Goal: Task Accomplishment & Management: Use online tool/utility

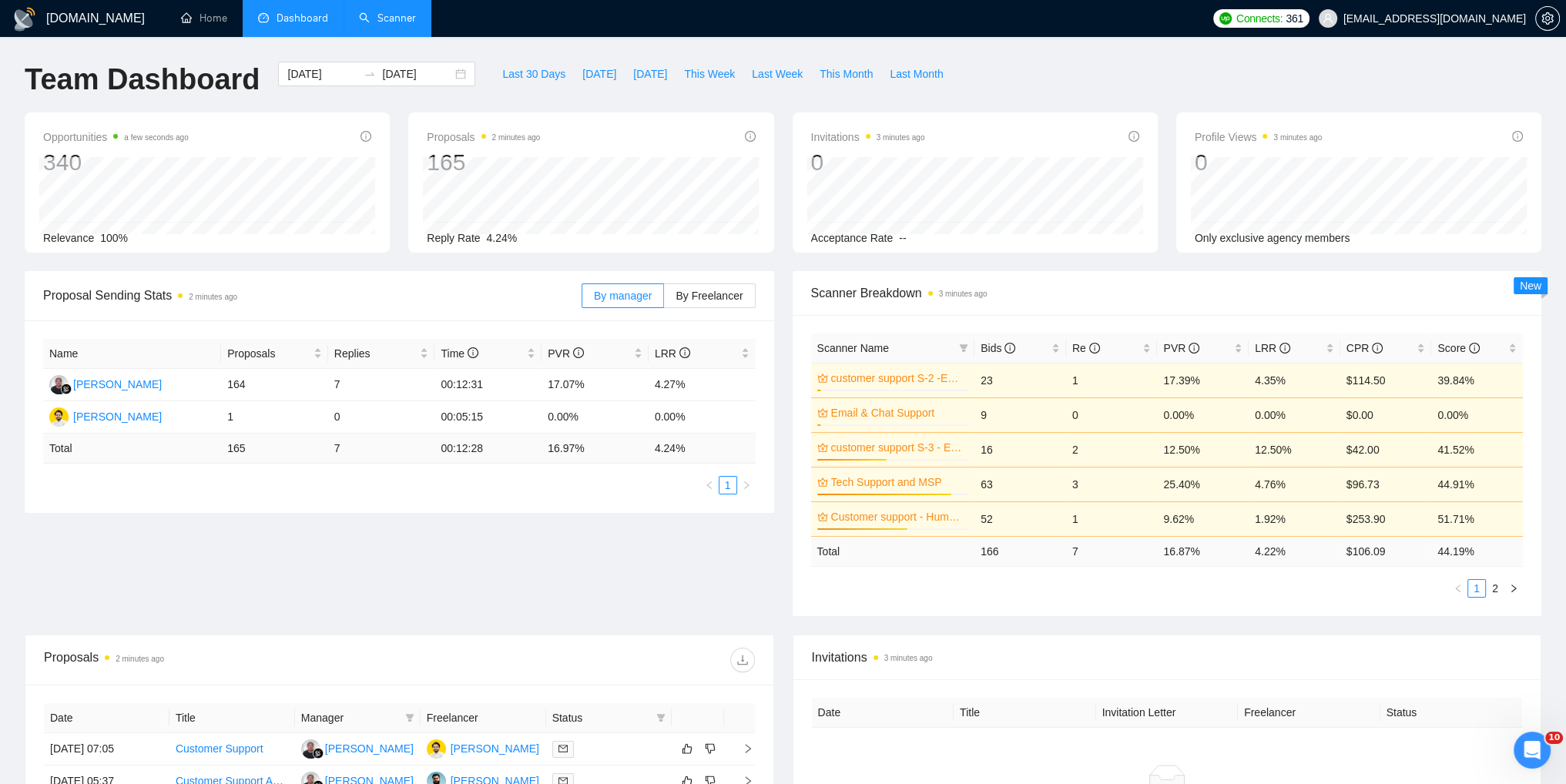
click at [402, 16] on link "Scanner" at bounding box center [387, 18] width 57 height 13
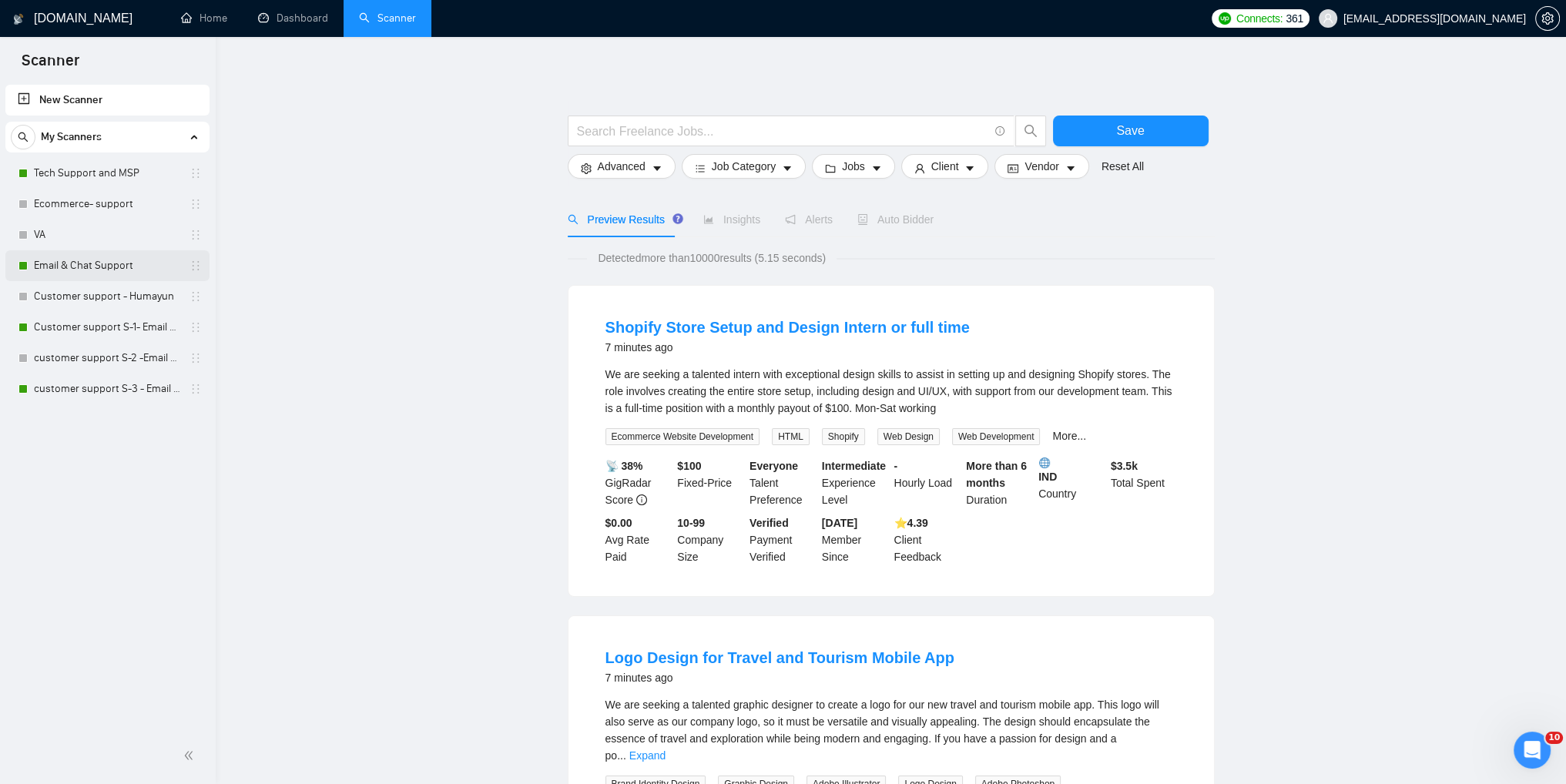
click at [106, 269] on link "Email & Chat Support" at bounding box center [107, 265] width 146 height 31
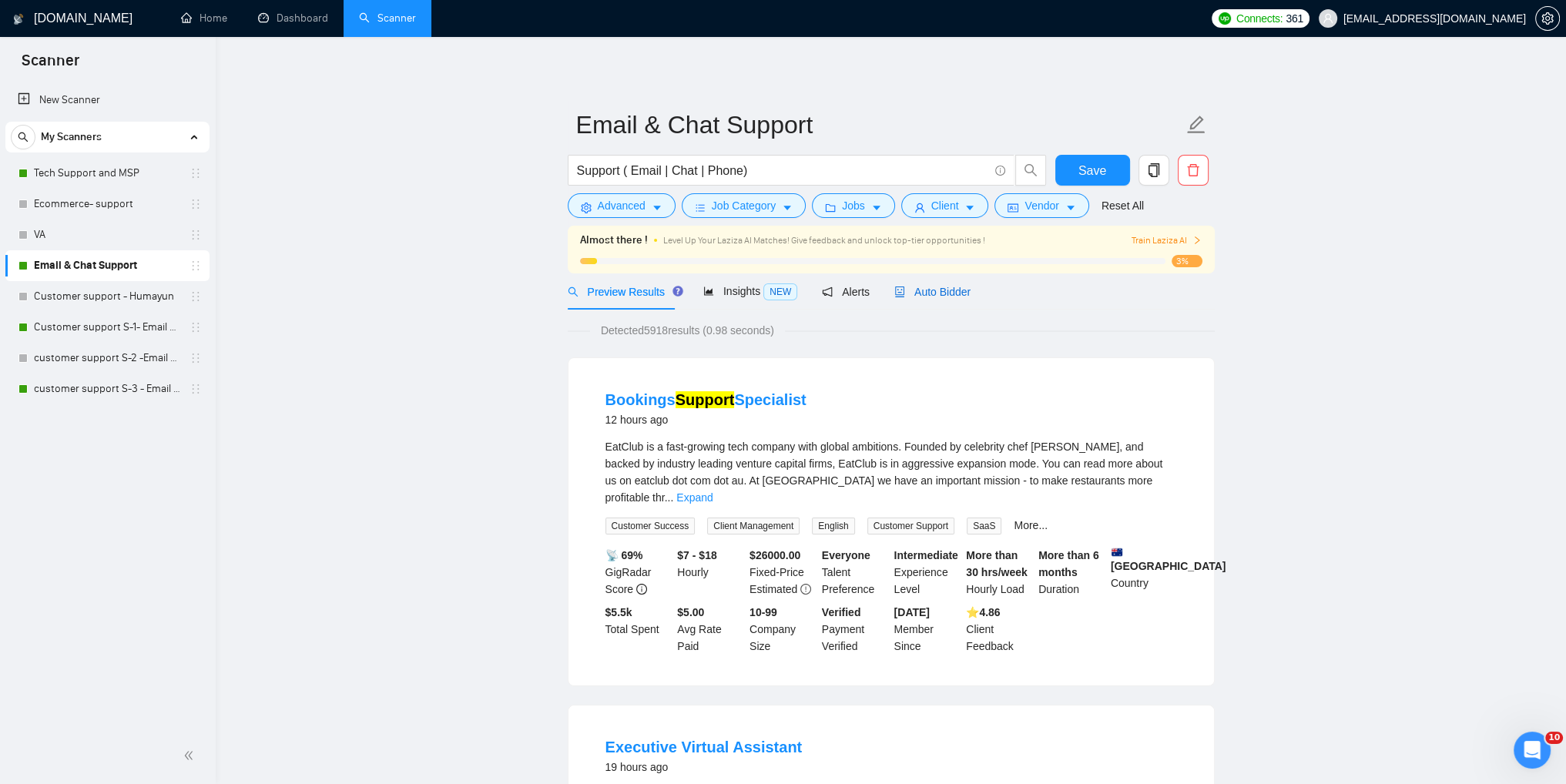
click at [909, 294] on span "Auto Bidder" at bounding box center [931, 292] width 76 height 13
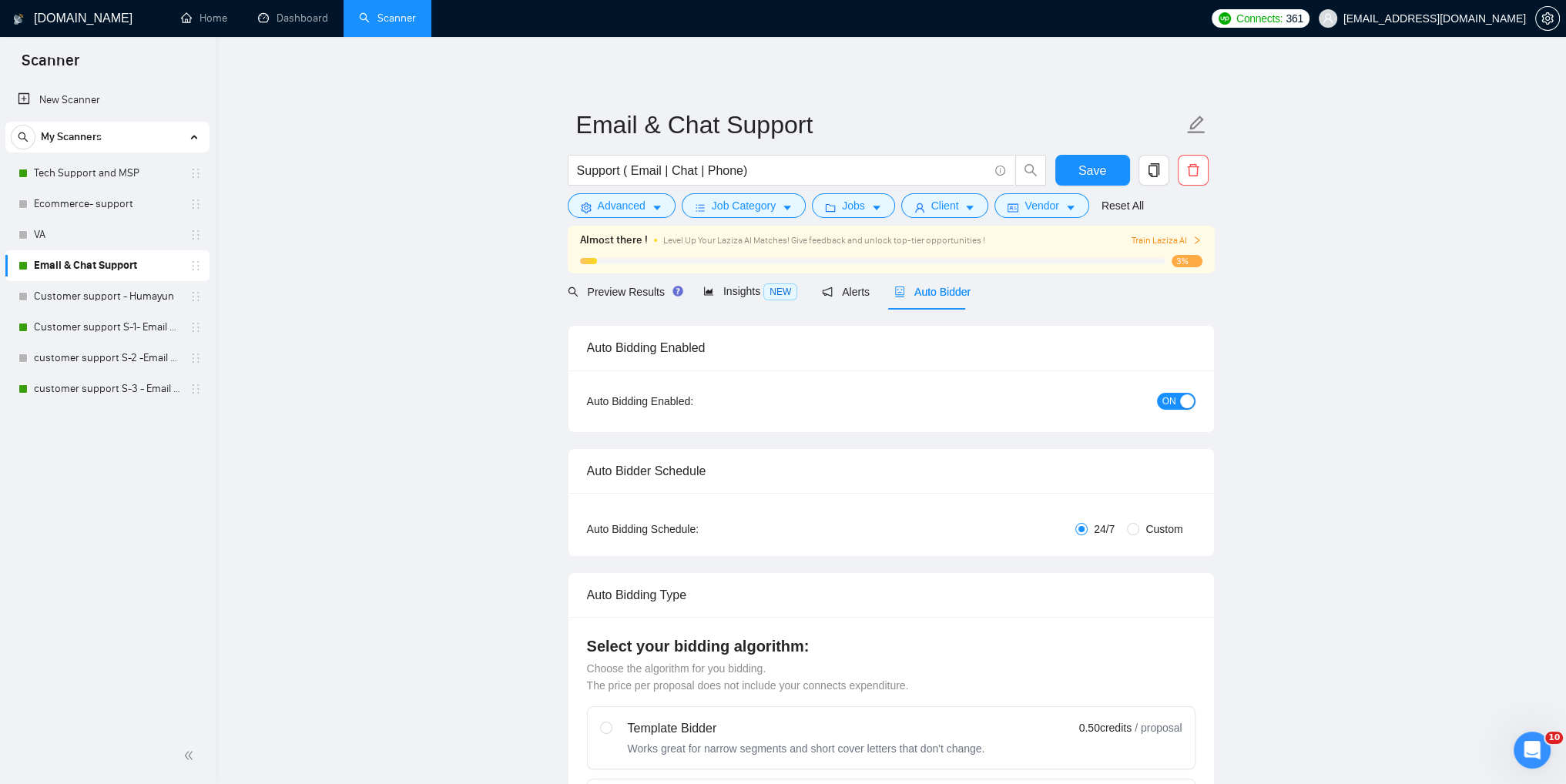
checkbox input "true"
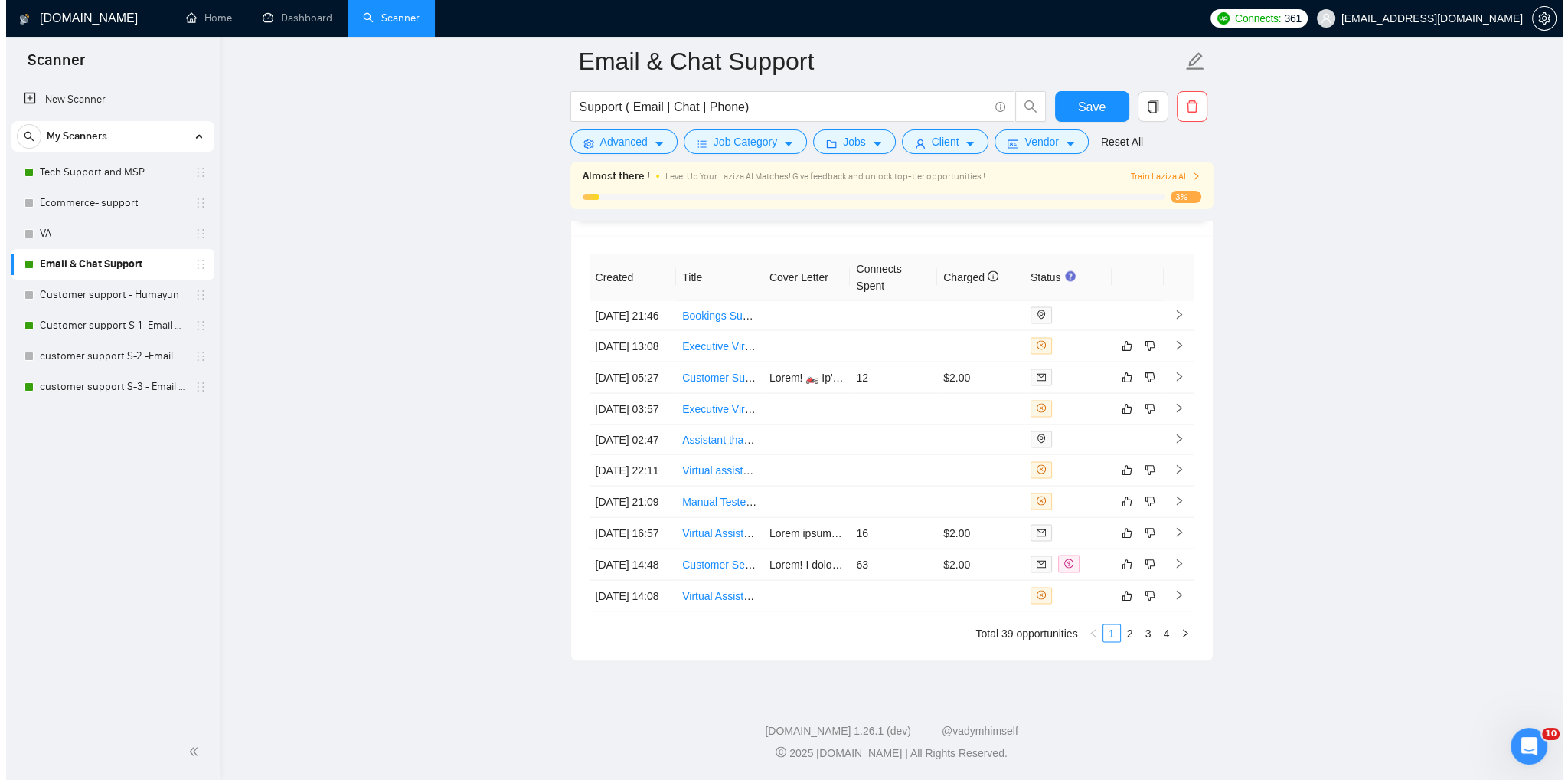
scroll to position [3976, 0]
click at [1168, 323] on icon "right" at bounding box center [1173, 319] width 11 height 11
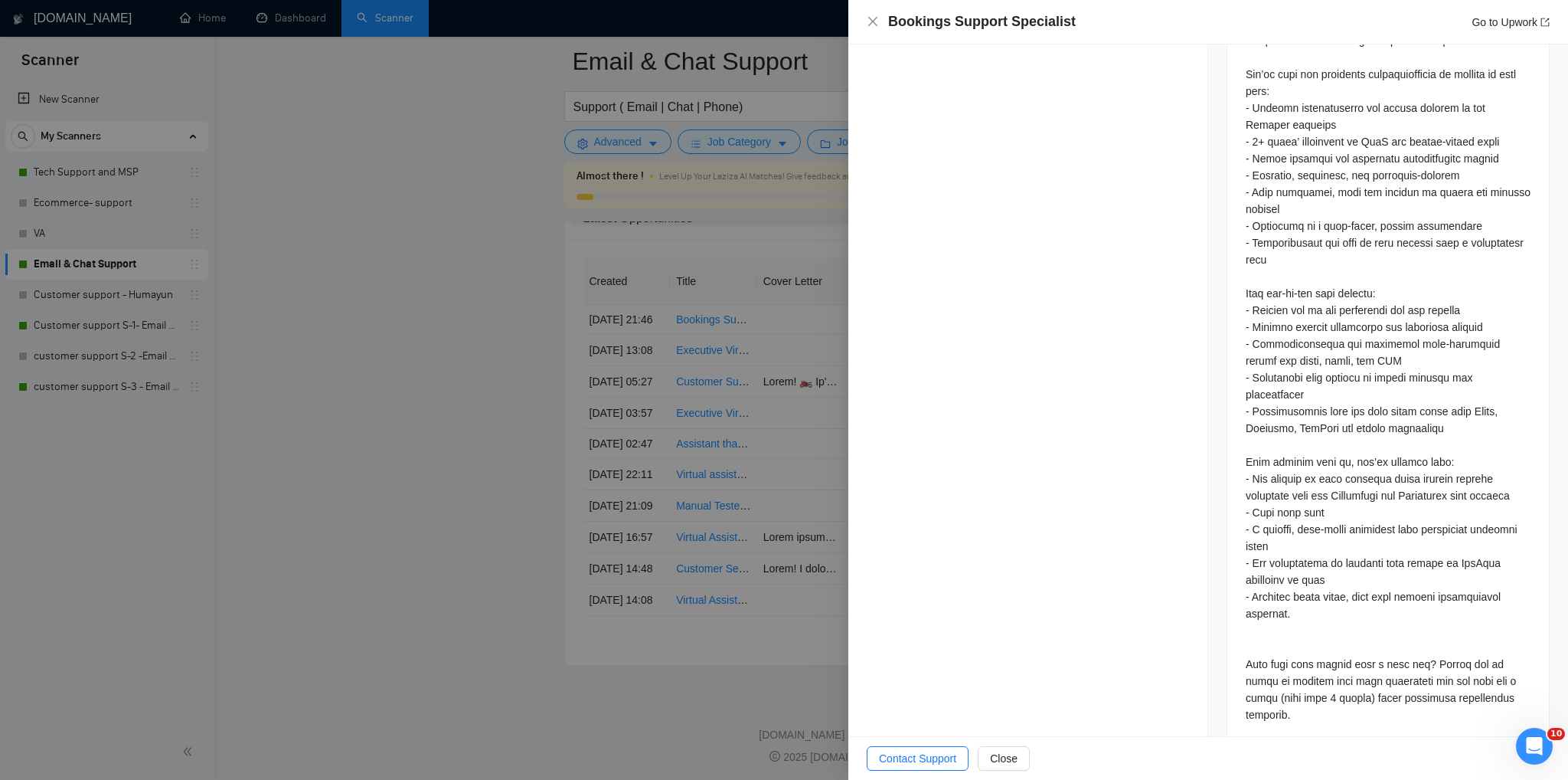
scroll to position [1258, 0]
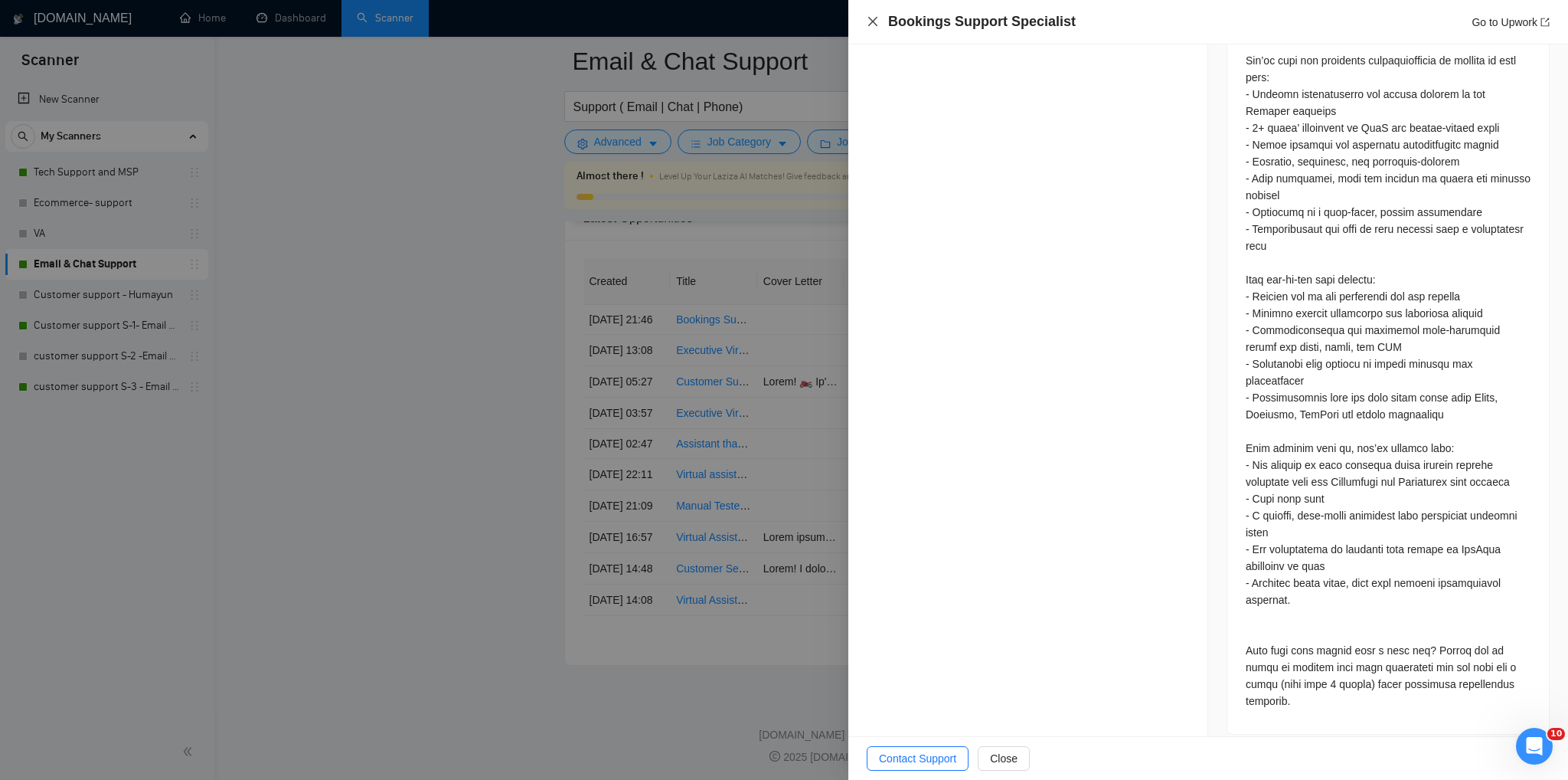
click at [874, 19] on icon "close" at bounding box center [873, 22] width 12 height 12
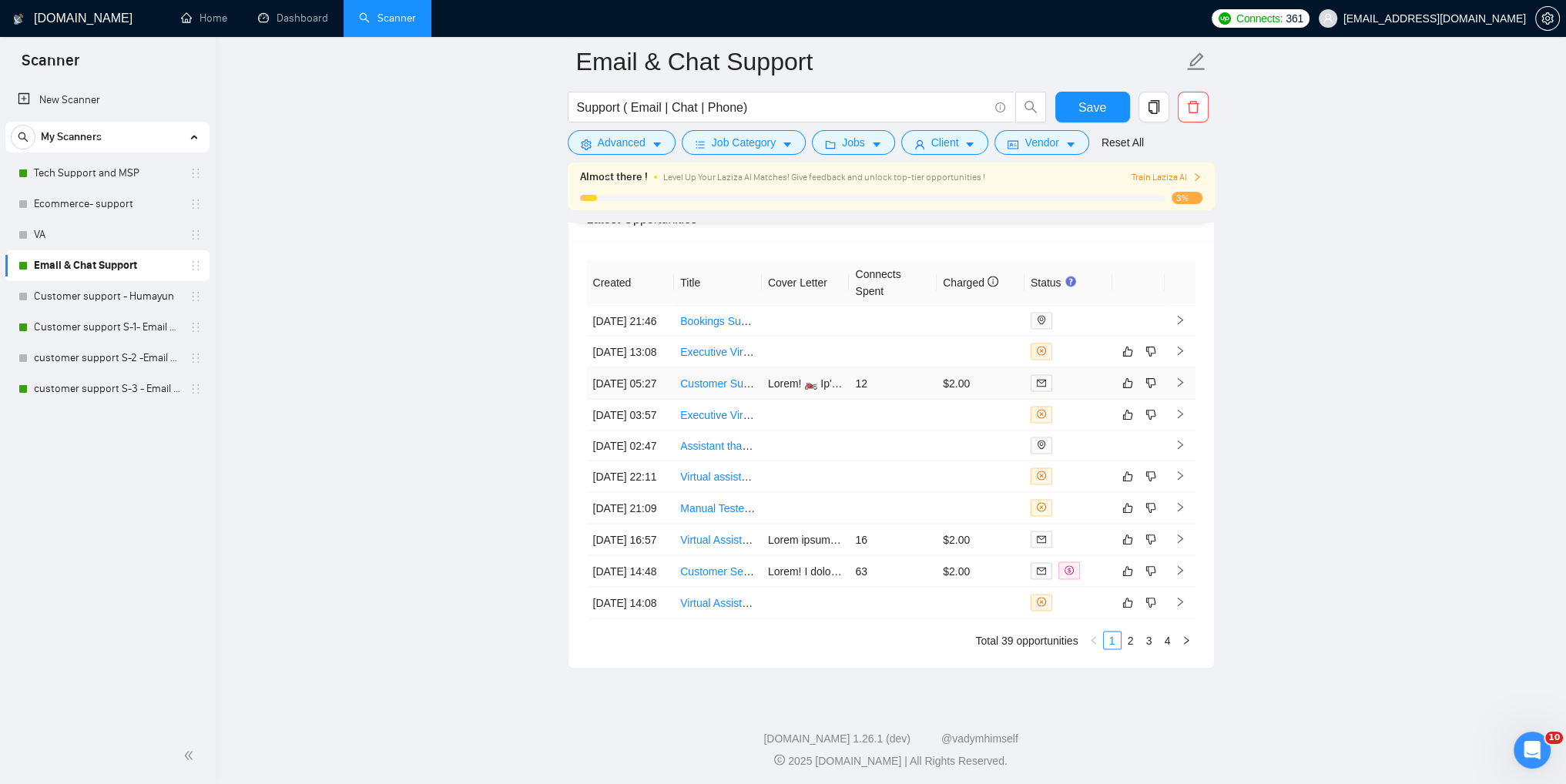
click at [1180, 388] on icon "right" at bounding box center [1180, 383] width 11 height 11
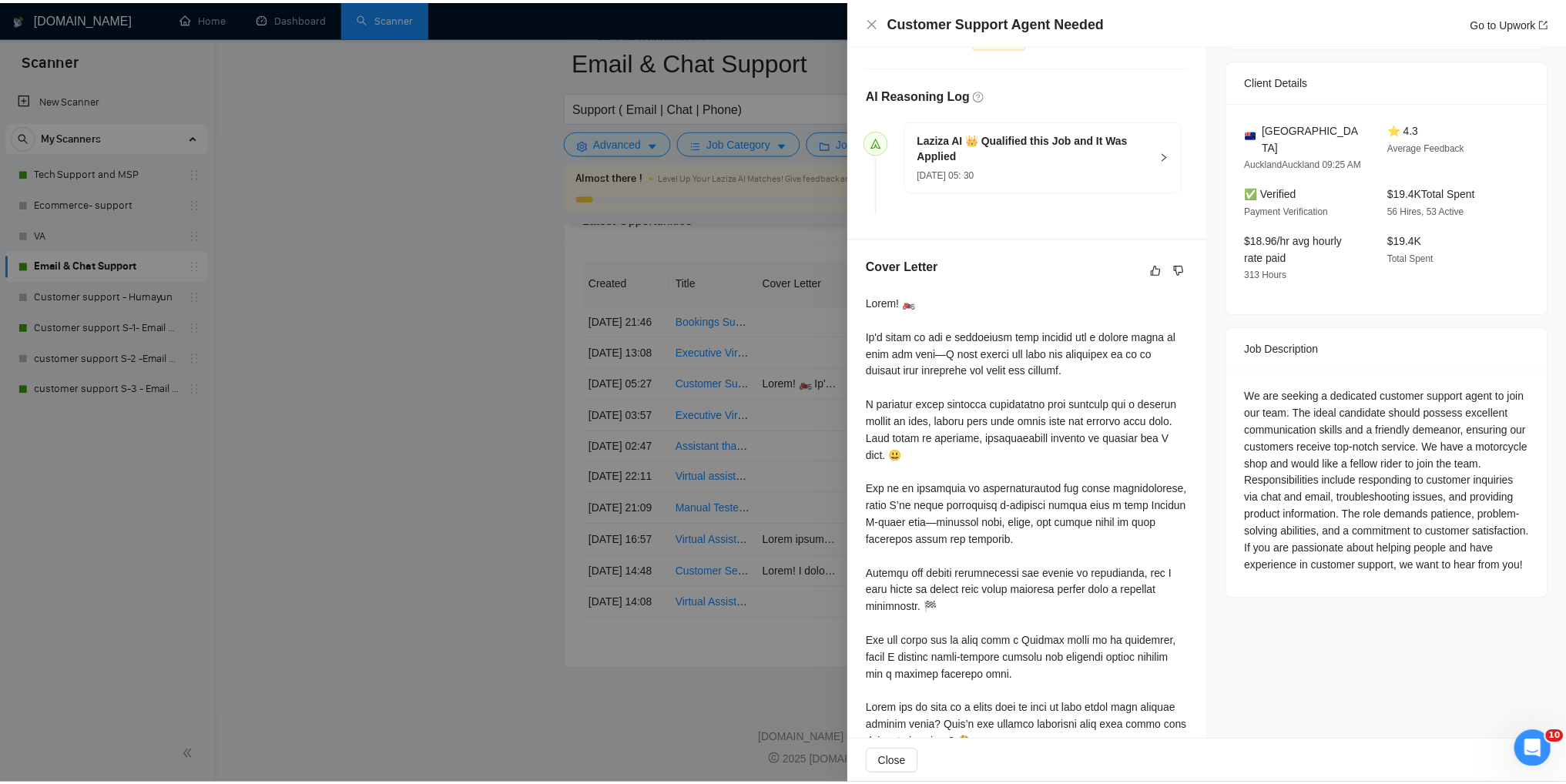
scroll to position [331, 0]
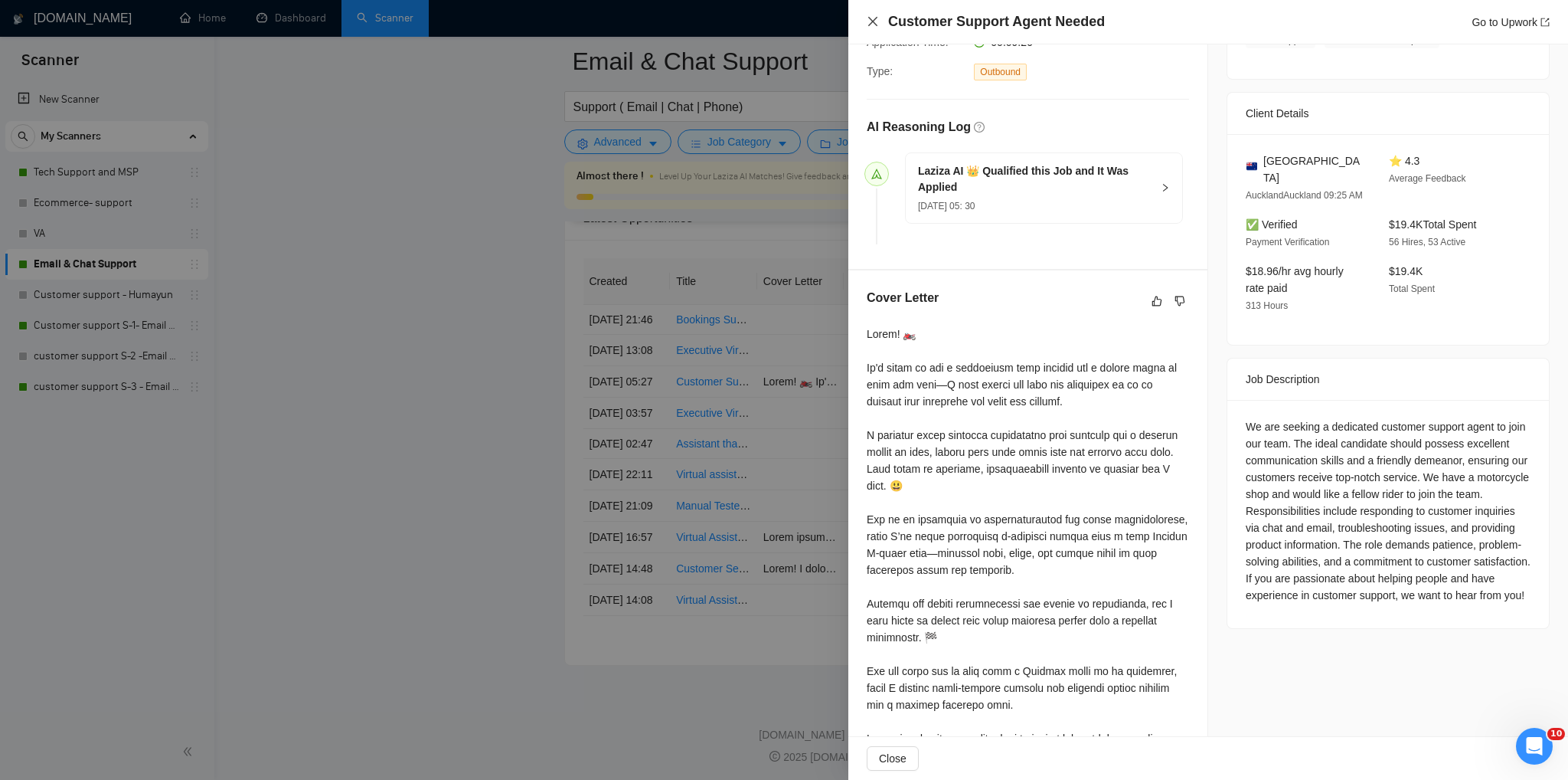
click at [872, 27] on icon "close" at bounding box center [873, 22] width 12 height 12
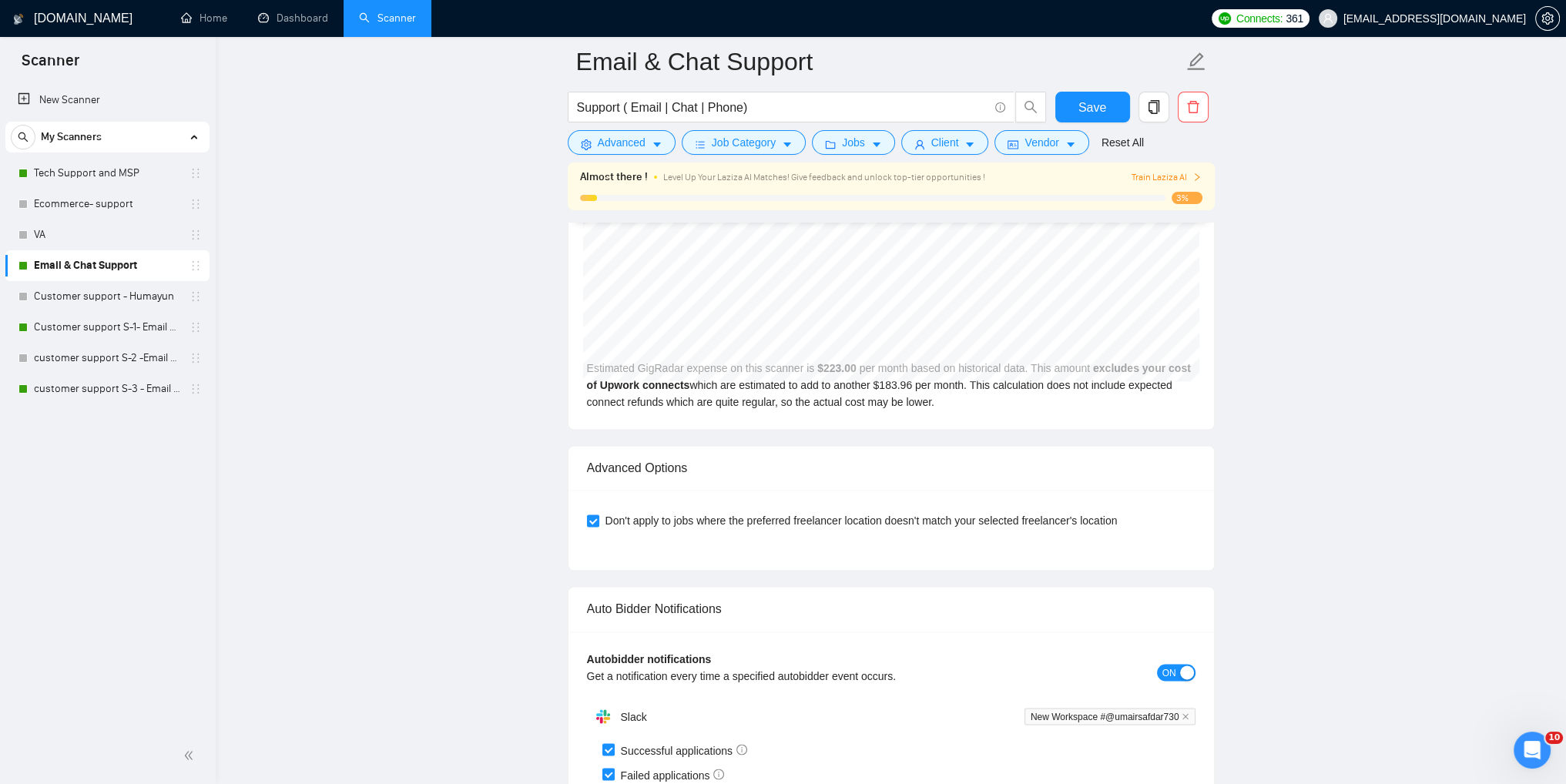
scroll to position [2996, 0]
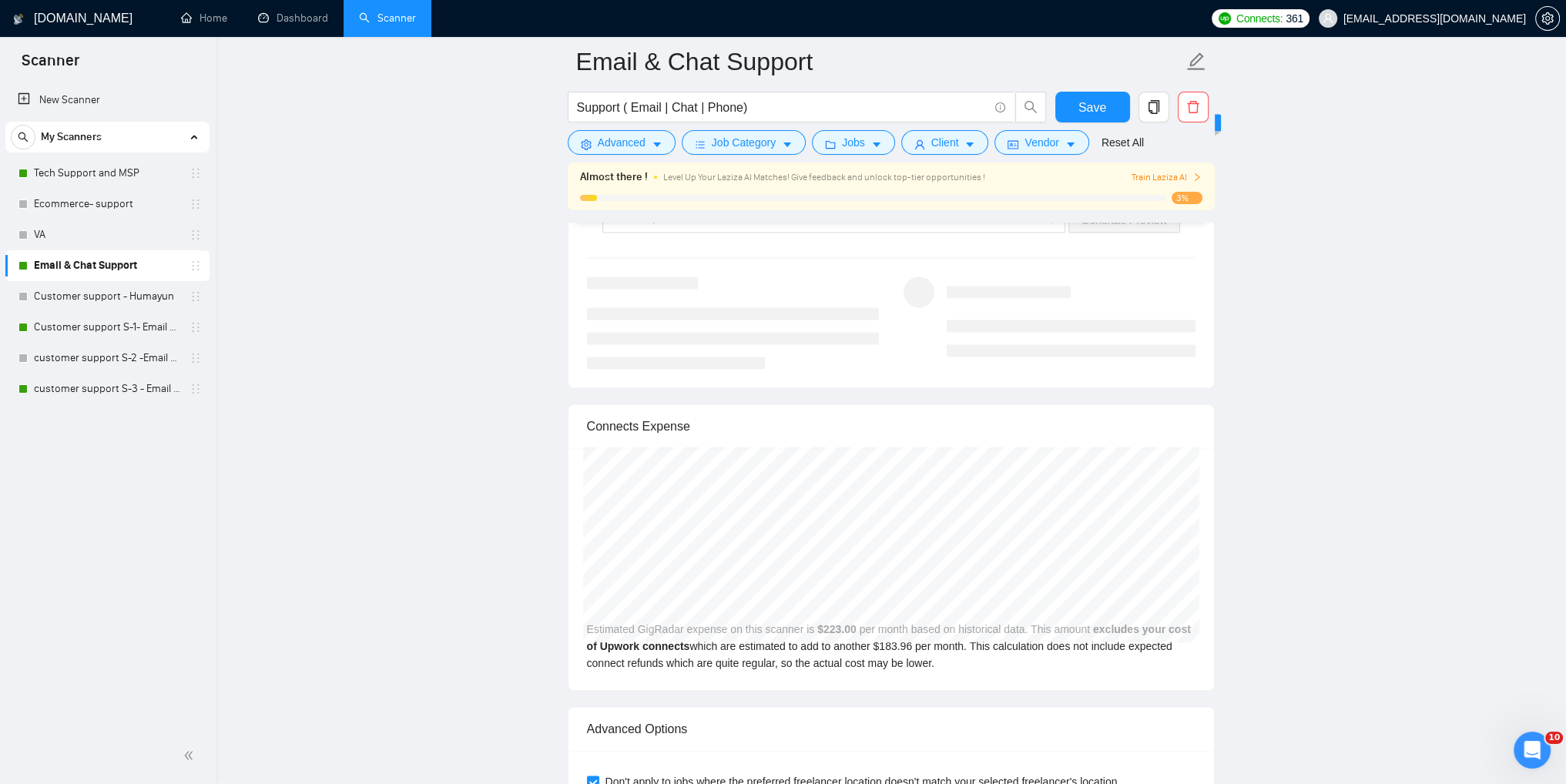
drag, startPoint x: 107, startPoint y: 381, endPoint x: 1217, endPoint y: 512, distance: 1117.7
click at [107, 381] on link "customer support S-3 - Email & Chat Support(Umair)" at bounding box center [107, 388] width 146 height 31
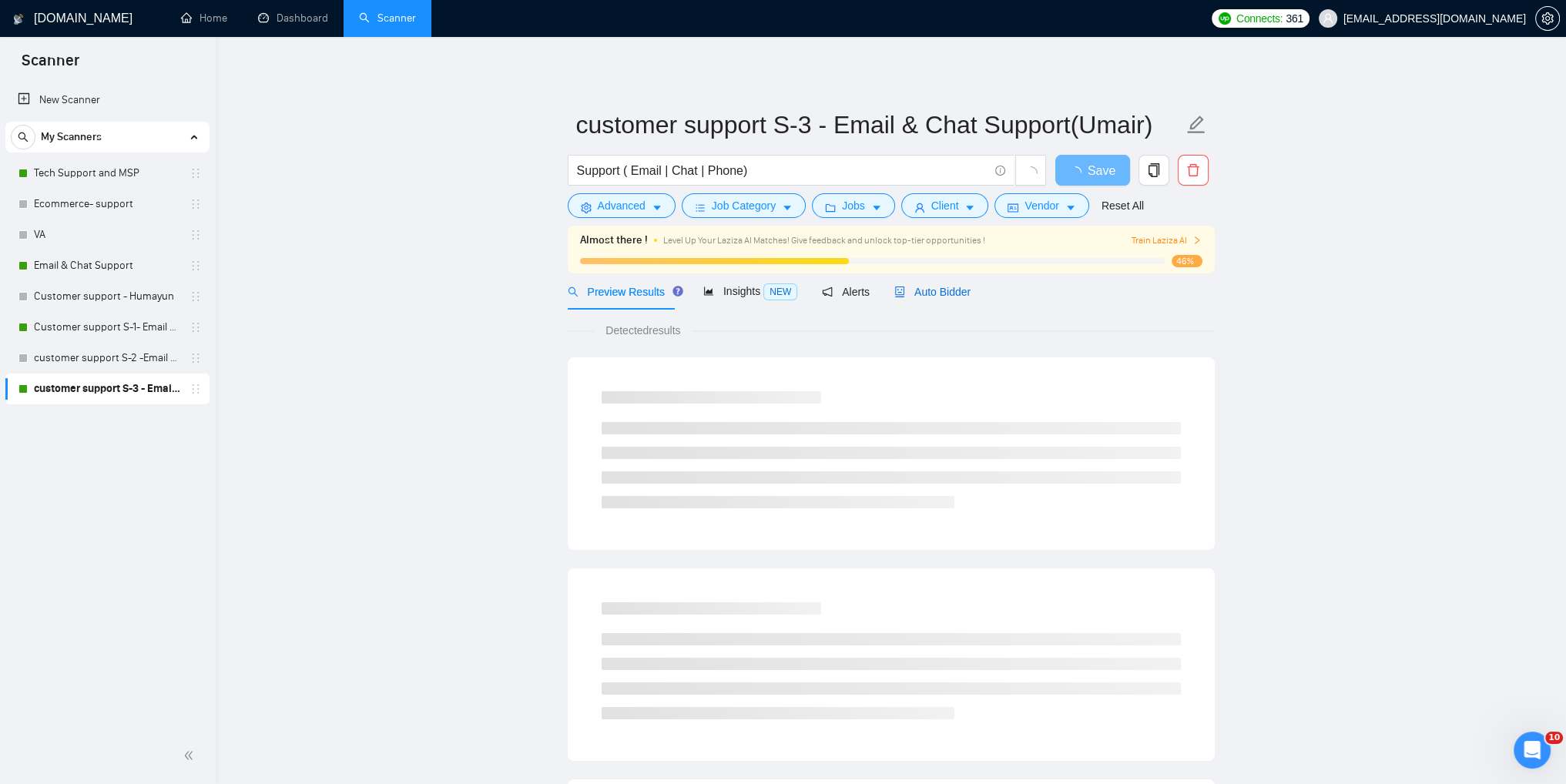
click at [917, 289] on span "Auto Bidder" at bounding box center [931, 292] width 76 height 13
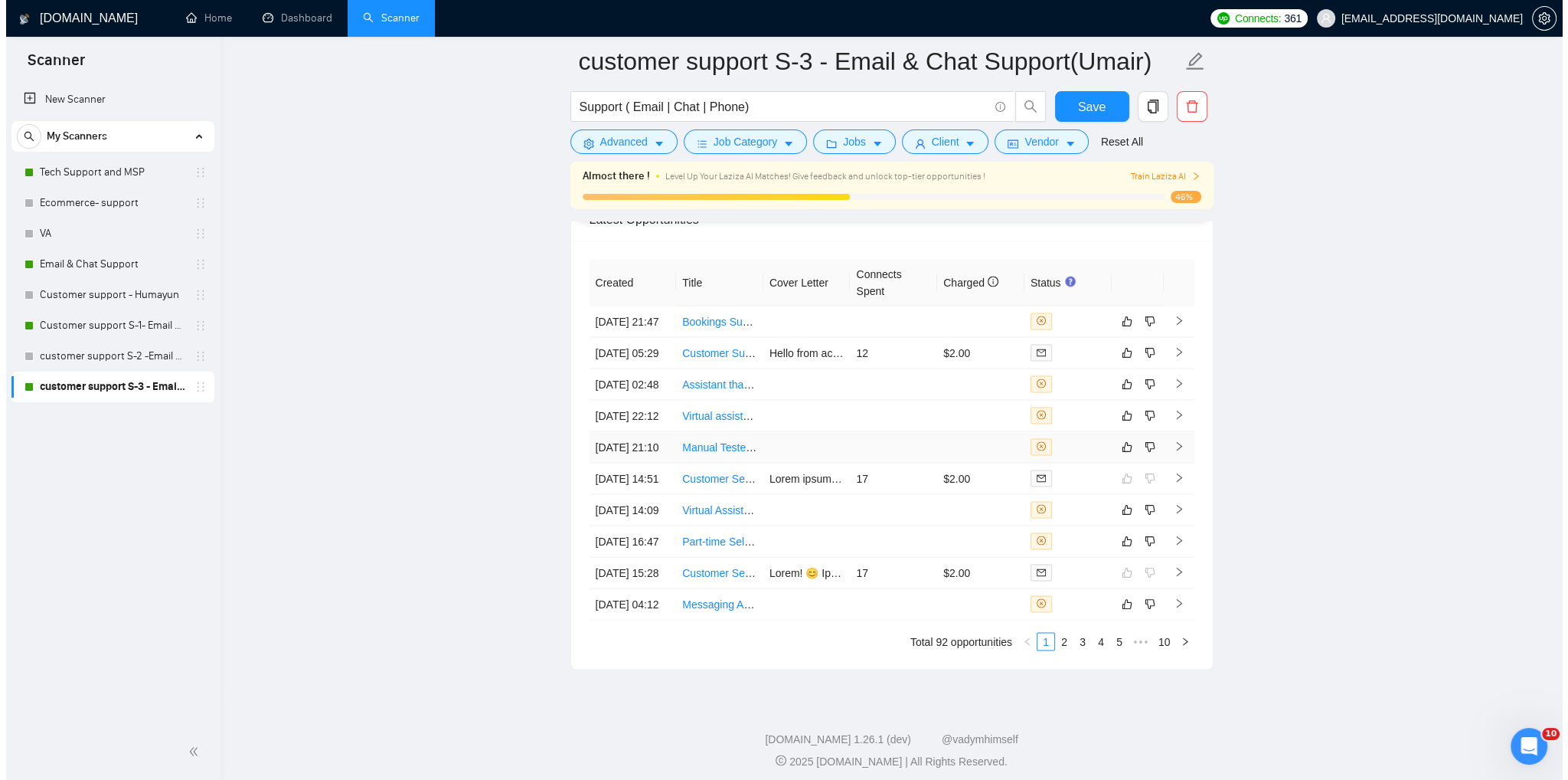
scroll to position [3734, 0]
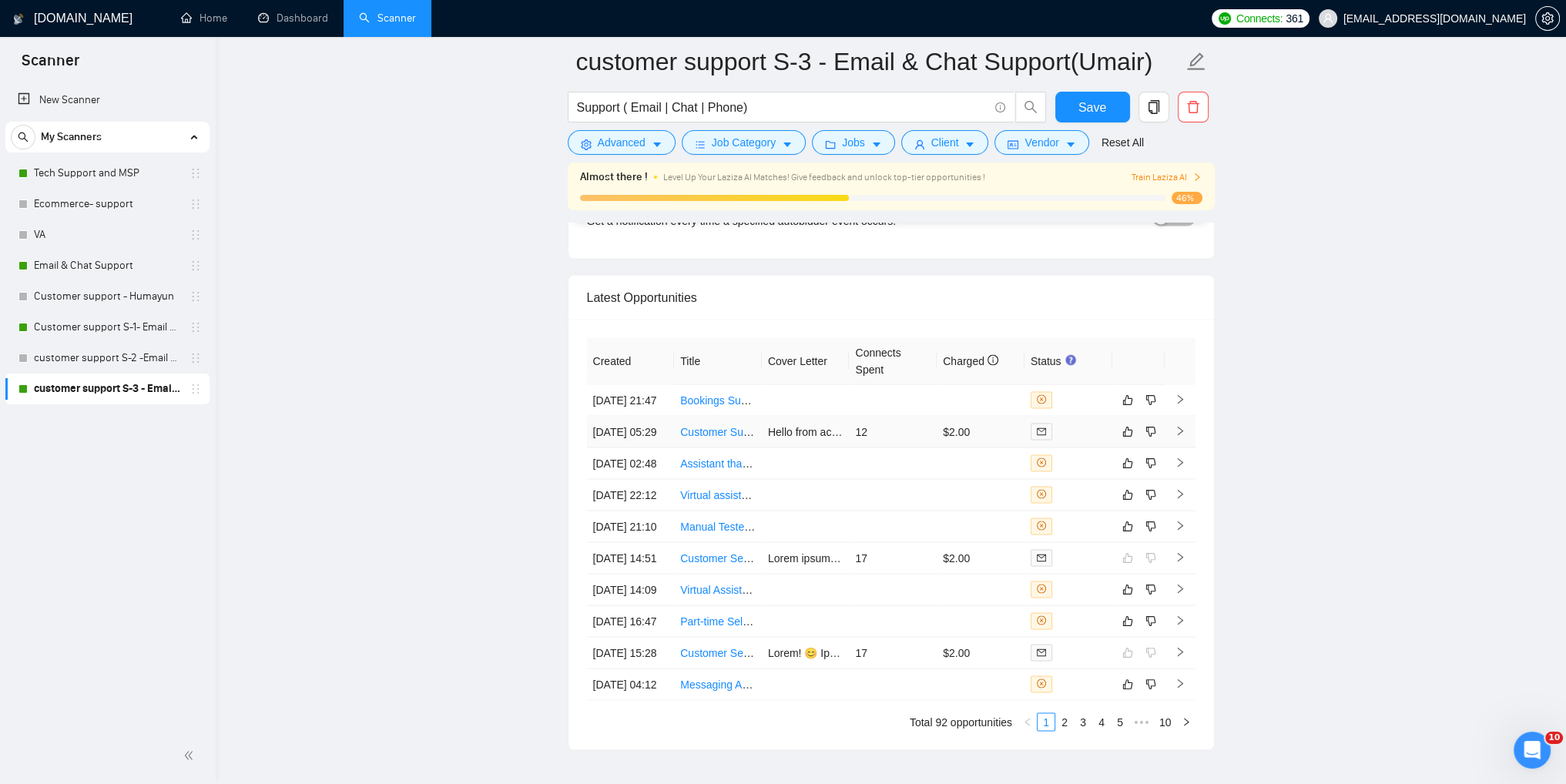
click at [1181, 435] on icon "right" at bounding box center [1180, 431] width 11 height 11
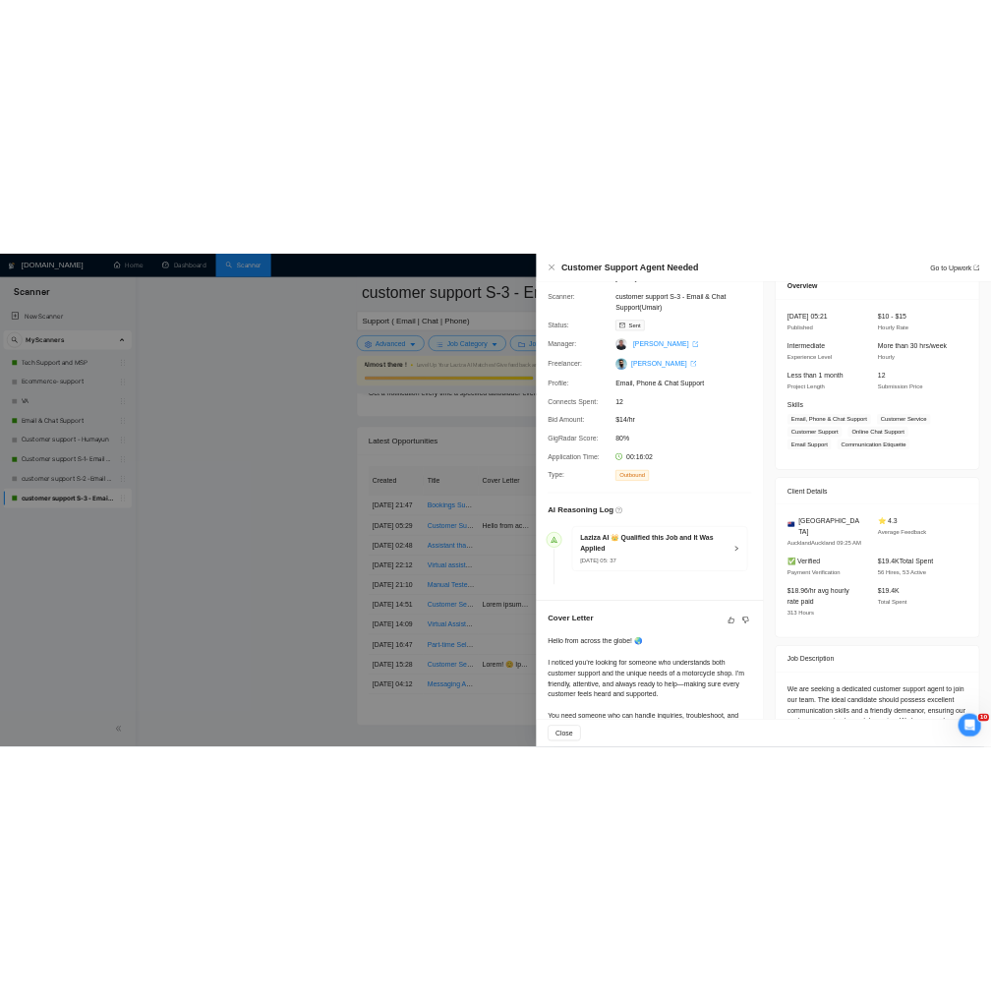
scroll to position [489, 0]
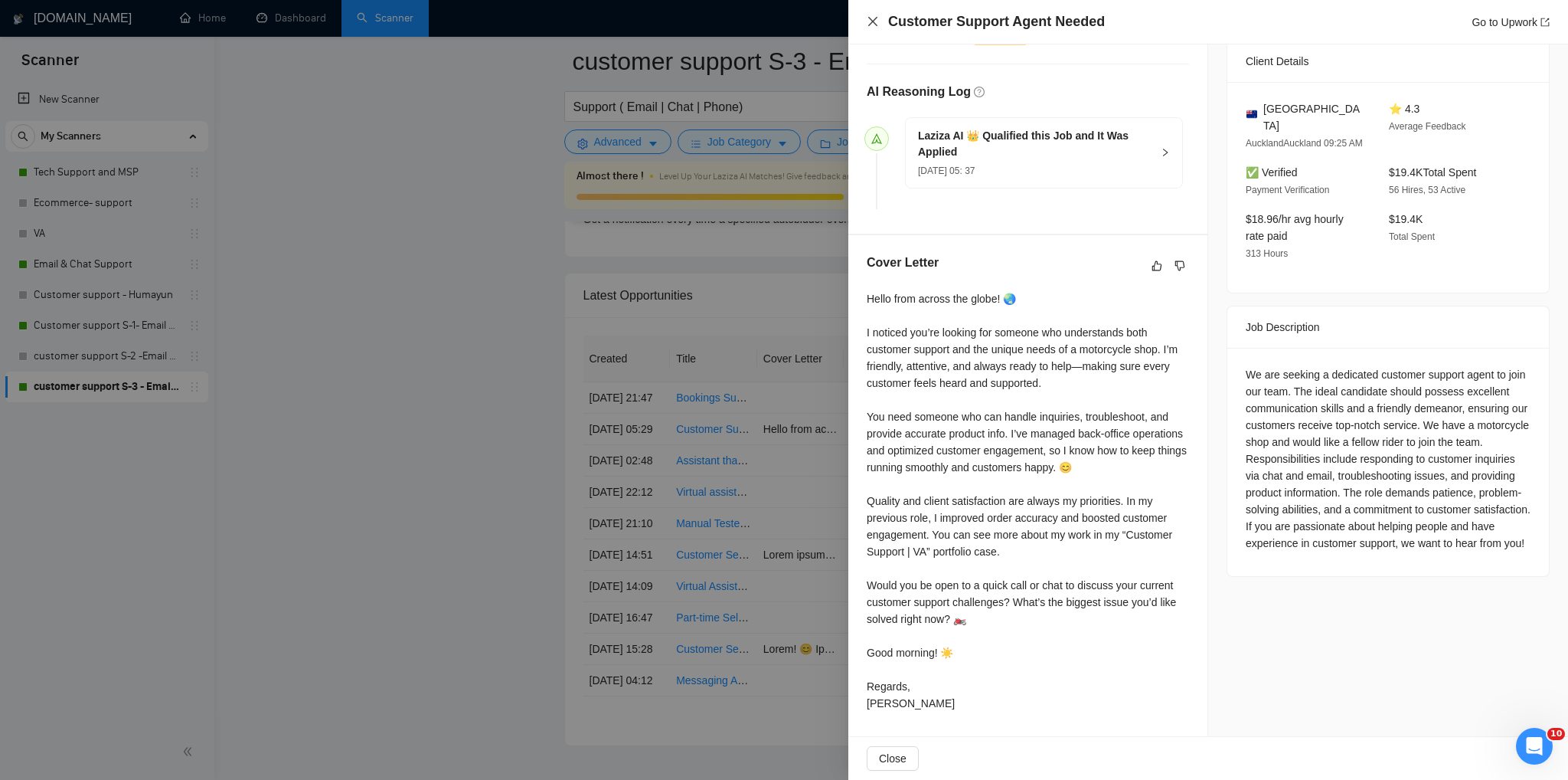
click at [872, 25] on icon "close" at bounding box center [873, 22] width 12 height 12
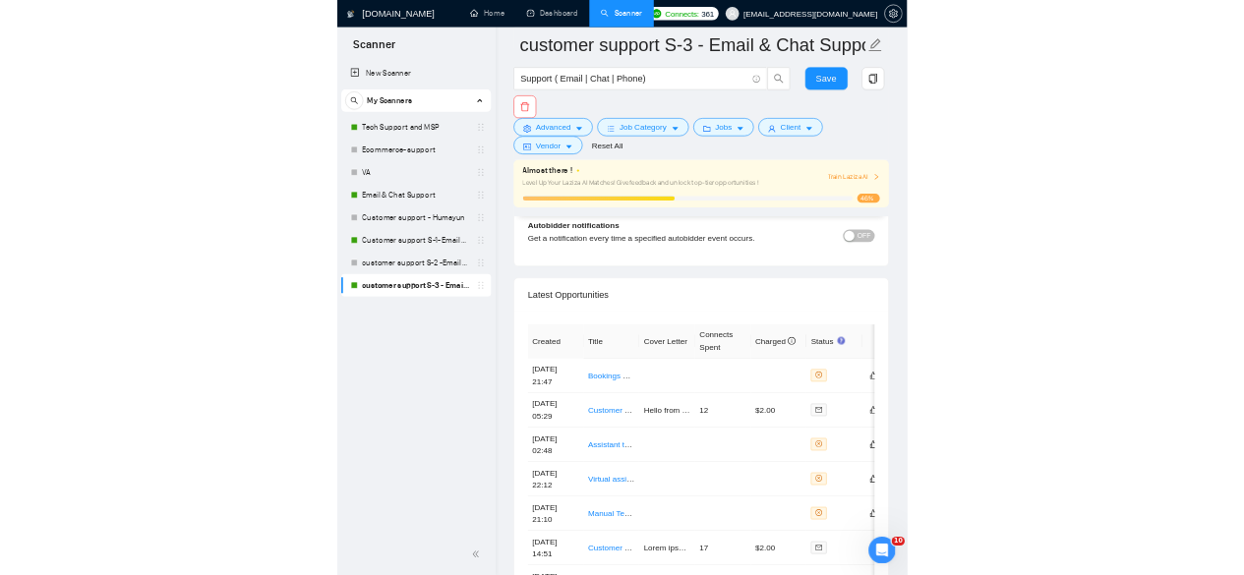
scroll to position [4888, 0]
